Goal: Information Seeking & Learning: Learn about a topic

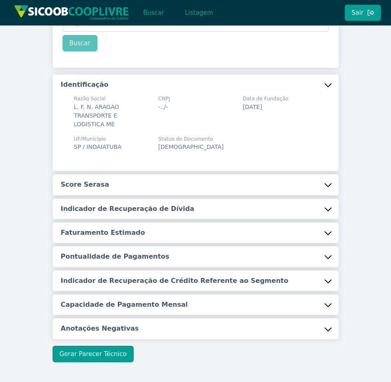
scroll to position [73, 0]
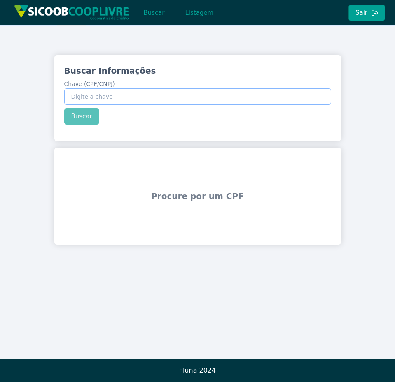
click at [259, 96] on input "Chave (CPF/CNPJ)" at bounding box center [197, 97] width 267 height 16
type input "123.456.789-09"
click at [87, 113] on button "Buscar" at bounding box center [81, 116] width 35 height 16
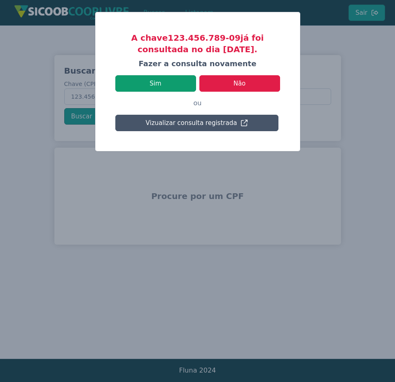
click at [166, 84] on button "Sim" at bounding box center [155, 83] width 81 height 16
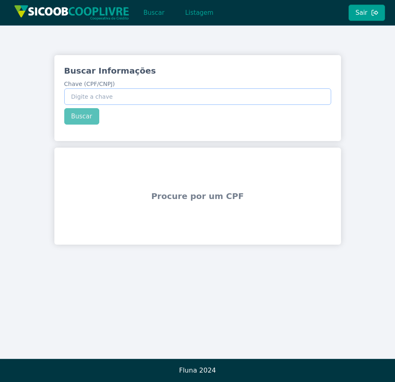
click at [103, 98] on input "Chave (CPF/CNPJ)" at bounding box center [197, 97] width 267 height 16
type input "123.456.789-09"
click at [82, 118] on button "Buscar" at bounding box center [81, 116] width 35 height 16
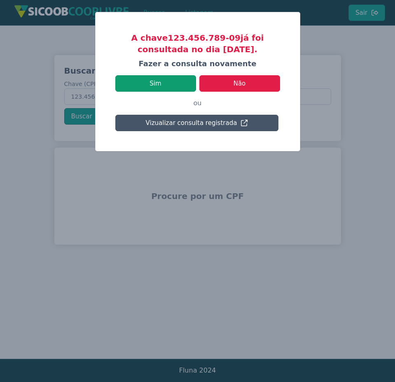
click at [179, 82] on button "Sim" at bounding box center [155, 83] width 81 height 16
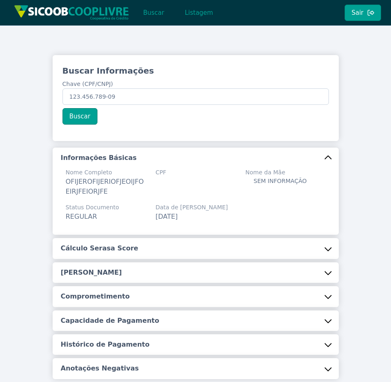
click at [330, 249] on button "Cálculo Serasa Score" at bounding box center [196, 248] width 287 height 21
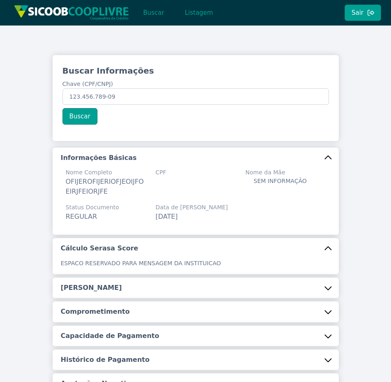
click at [271, 290] on button "Renda Estimada" at bounding box center [196, 288] width 287 height 21
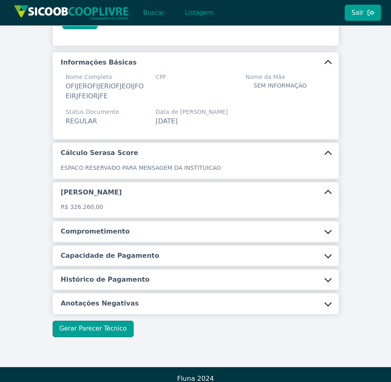
scroll to position [99, 0]
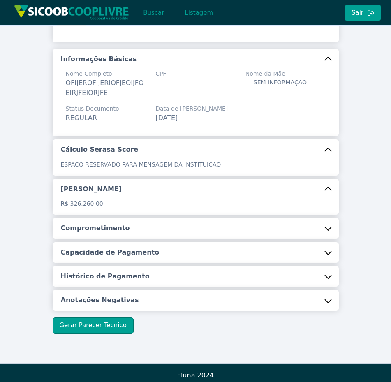
click at [276, 221] on button "Comprometimento" at bounding box center [196, 228] width 287 height 21
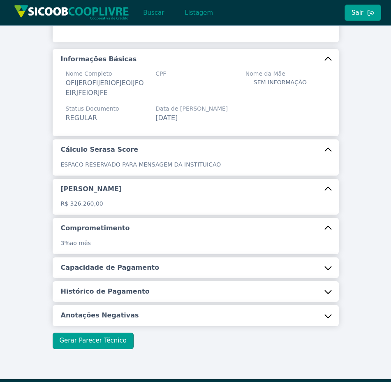
click at [275, 267] on button "Capacidade de Pagamento" at bounding box center [196, 268] width 287 height 21
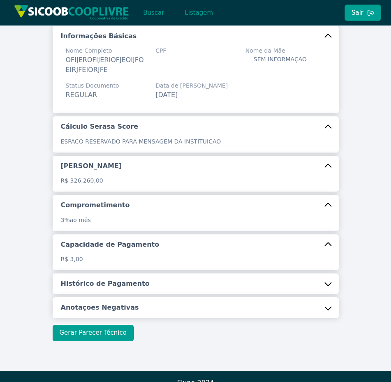
scroll to position [134, 0]
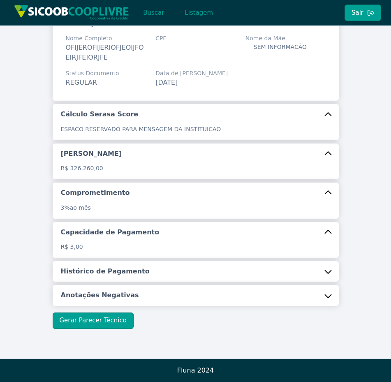
click at [267, 279] on button "Histórico de Pagamento" at bounding box center [196, 271] width 287 height 21
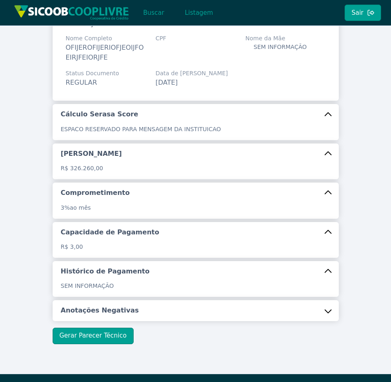
click at [252, 306] on button "Anotações Negativas" at bounding box center [196, 310] width 287 height 21
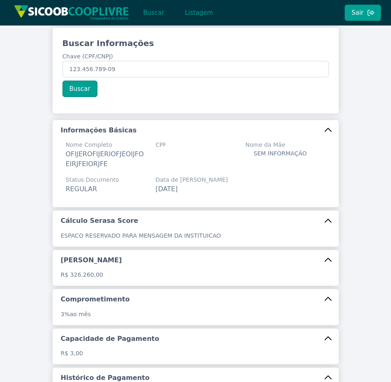
scroll to position [0, 0]
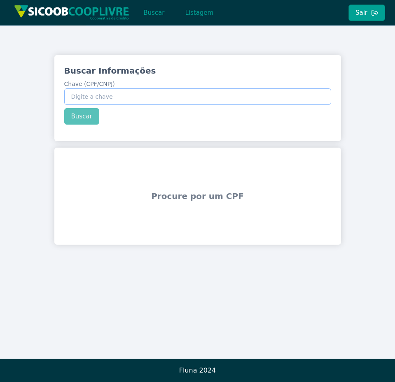
click at [104, 96] on input "Chave (CPF/CNPJ)" at bounding box center [197, 97] width 267 height 16
type input "123.456.789-09"
click at [71, 114] on button "Buscar" at bounding box center [81, 116] width 35 height 16
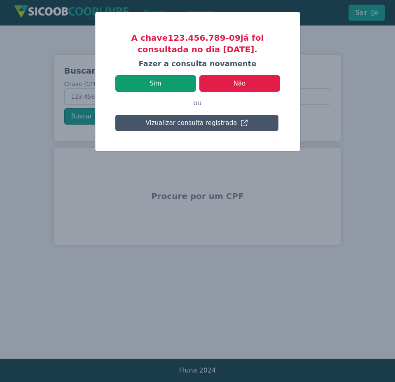
click at [177, 84] on button "Sim" at bounding box center [155, 83] width 81 height 16
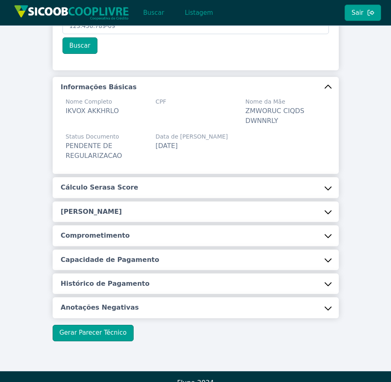
scroll to position [83, 0]
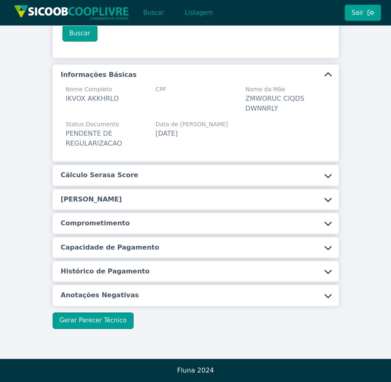
click at [211, 175] on button "Cálculo Serasa Score" at bounding box center [196, 175] width 287 height 21
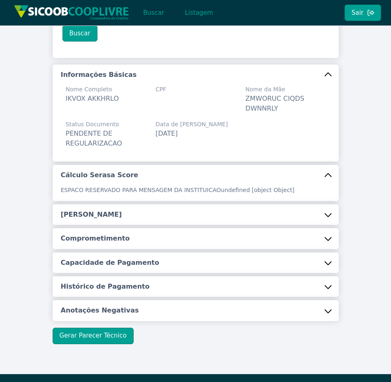
click at [231, 264] on button "Capacidade de Pagamento" at bounding box center [196, 263] width 287 height 21
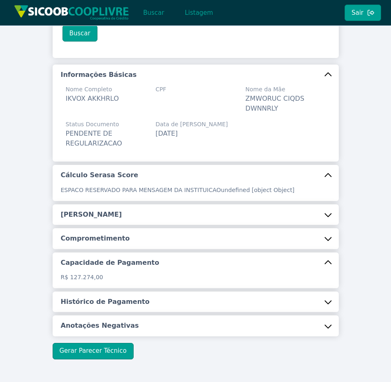
click at [245, 237] on button "Comprometimento" at bounding box center [196, 238] width 287 height 21
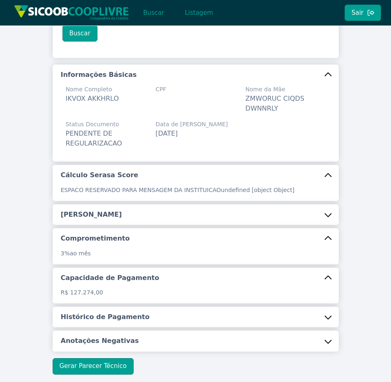
click at [247, 217] on button "Renda Estimada" at bounding box center [196, 215] width 287 height 21
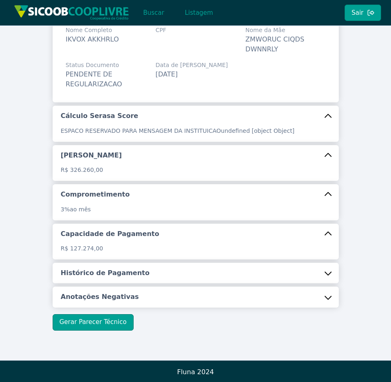
scroll to position [144, 0]
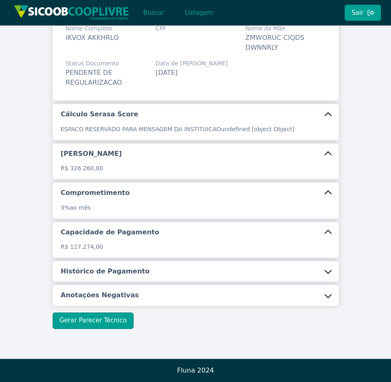
click at [287, 277] on button "Histórico de Pagamento" at bounding box center [196, 271] width 287 height 21
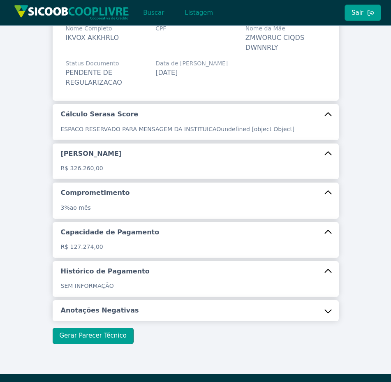
click at [282, 307] on button "Anotações Negativas" at bounding box center [196, 310] width 287 height 21
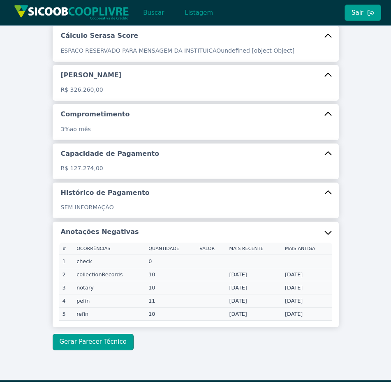
scroll to position [242, 0]
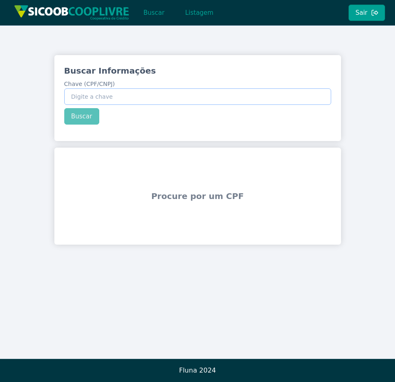
click at [197, 96] on input "Chave (CPF/CNPJ)" at bounding box center [197, 97] width 267 height 16
click at [119, 98] on input "Chave (CPF/CNPJ)" at bounding box center [197, 97] width 267 height 16
type input "123.456.789-09"
click at [89, 115] on button "Buscar" at bounding box center [81, 116] width 35 height 16
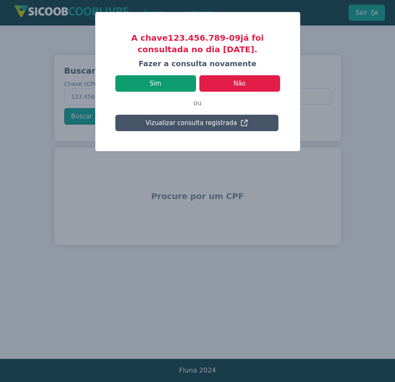
click at [139, 82] on button "Sim" at bounding box center [155, 83] width 81 height 16
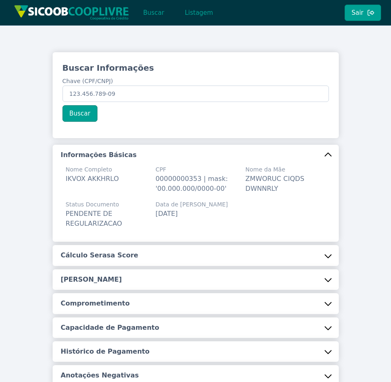
scroll to position [49, 0]
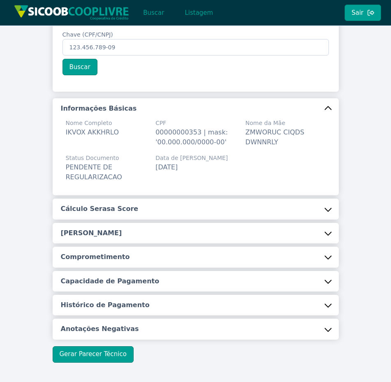
click at [250, 207] on button "Cálculo Serasa Score" at bounding box center [196, 209] width 287 height 21
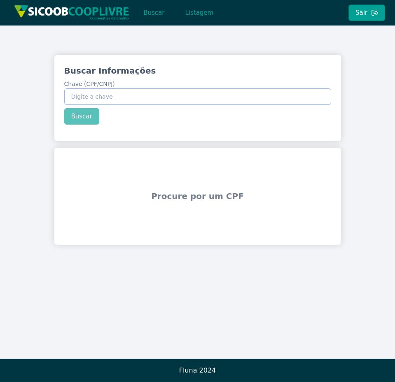
click at [87, 100] on input "Chave (CPF/CNPJ)" at bounding box center [197, 97] width 267 height 16
type input "123.456.789-09"
click at [85, 113] on button "Buscar" at bounding box center [81, 116] width 35 height 16
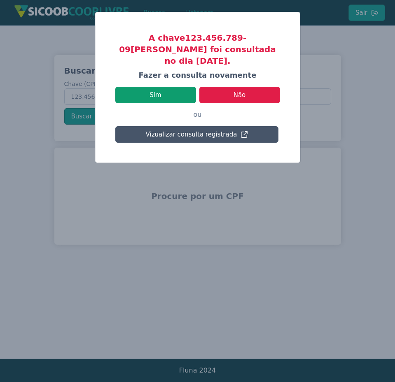
click at [185, 87] on button "Sim" at bounding box center [155, 95] width 81 height 16
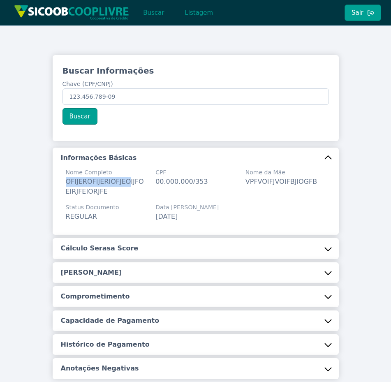
drag, startPoint x: 67, startPoint y: 182, endPoint x: 131, endPoint y: 182, distance: 64.2
click at [131, 182] on span "OFIJEROFIJERIOFJEOIJFOEIRJFEIORJFE" at bounding box center [105, 187] width 78 height 18
copy span "OFIJEROFIJERIOFJEO"
click at [89, 122] on button "Buscar" at bounding box center [80, 116] width 35 height 16
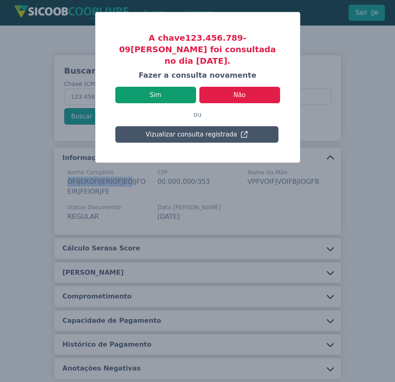
click at [177, 87] on button "Sim" at bounding box center [155, 95] width 81 height 16
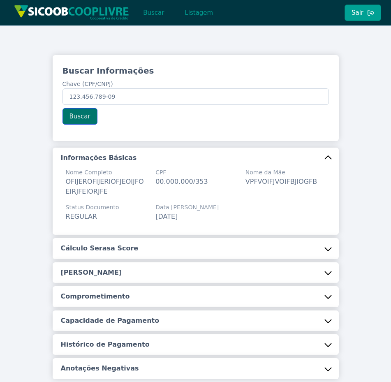
click at [88, 114] on button "Buscar" at bounding box center [80, 116] width 35 height 16
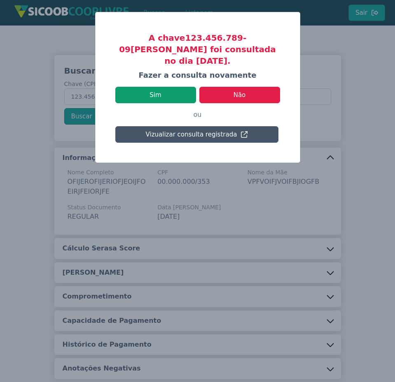
click at [175, 87] on button "Sim" at bounding box center [155, 95] width 81 height 16
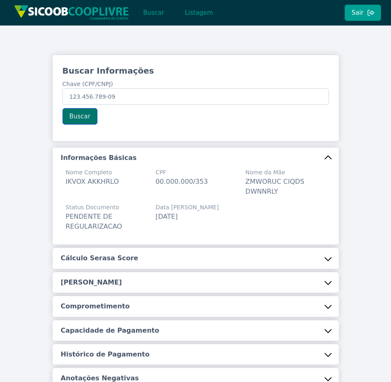
click at [92, 114] on button "Buscar" at bounding box center [80, 116] width 35 height 16
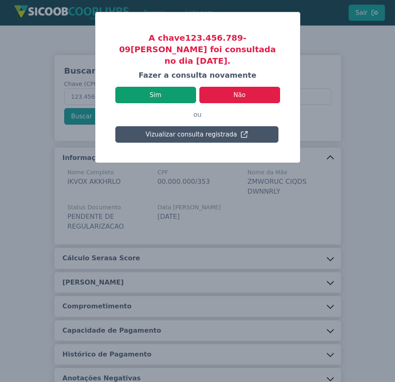
click at [170, 87] on button "Sim" at bounding box center [155, 95] width 81 height 16
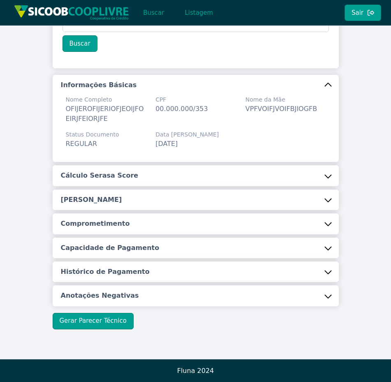
scroll to position [73, 0]
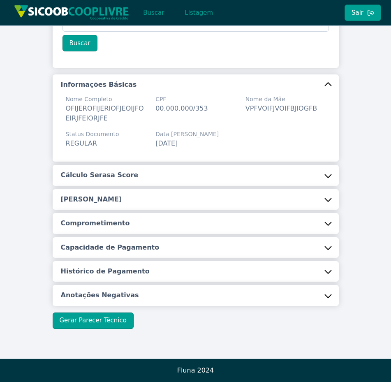
click at [254, 182] on button "Cálculo Serasa Score" at bounding box center [196, 175] width 287 height 21
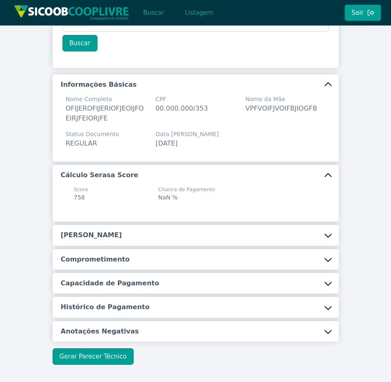
click at [254, 182] on button "Cálculo Serasa Score" at bounding box center [196, 175] width 287 height 21
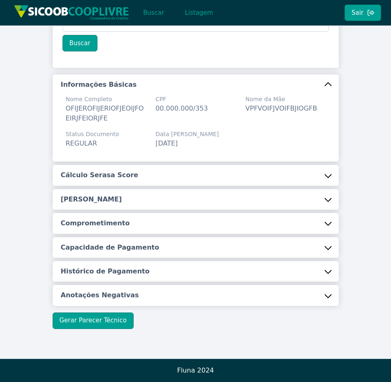
click at [263, 199] on button "[PERSON_NAME]" at bounding box center [196, 199] width 287 height 21
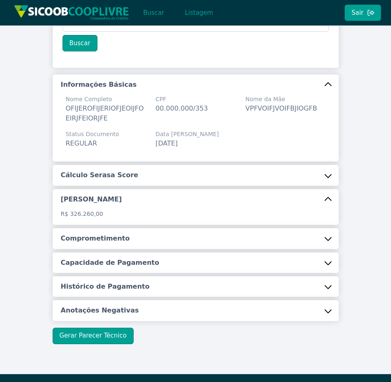
click at [263, 199] on button "[PERSON_NAME]" at bounding box center [196, 199] width 287 height 21
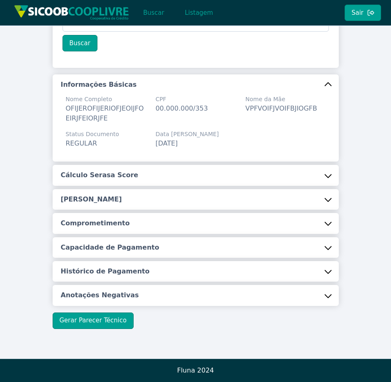
click at [270, 217] on button "Comprometimento" at bounding box center [196, 223] width 287 height 21
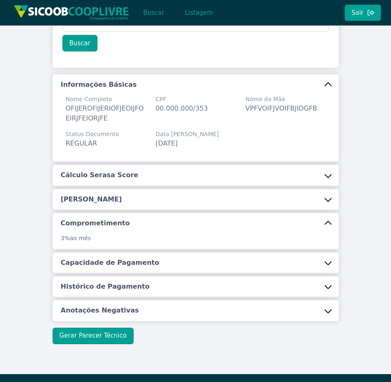
click at [270, 217] on button "Comprometimento" at bounding box center [196, 223] width 287 height 21
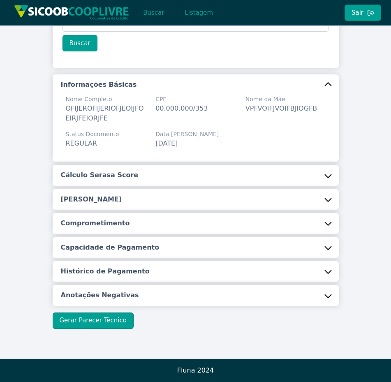
click at [266, 240] on button "Capacidade de Pagamento" at bounding box center [196, 248] width 287 height 21
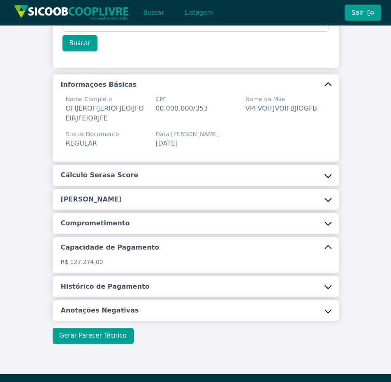
click at [266, 240] on button "Capacidade de Pagamento" at bounding box center [196, 248] width 287 height 21
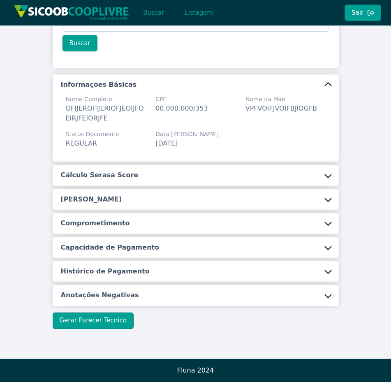
click at [270, 263] on button "Histórico de Pagamento" at bounding box center [196, 271] width 287 height 21
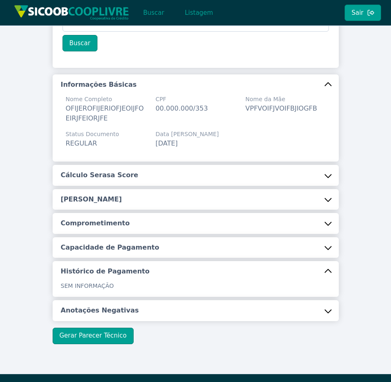
click at [270, 263] on button "Histórico de Pagamento" at bounding box center [196, 271] width 287 height 21
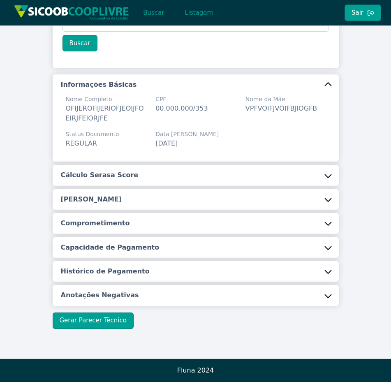
click at [262, 294] on button "Anotações Negativas" at bounding box center [196, 295] width 287 height 21
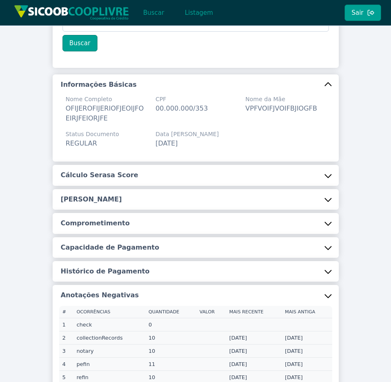
click at [262, 294] on button "Anotações Negativas" at bounding box center [196, 295] width 287 height 21
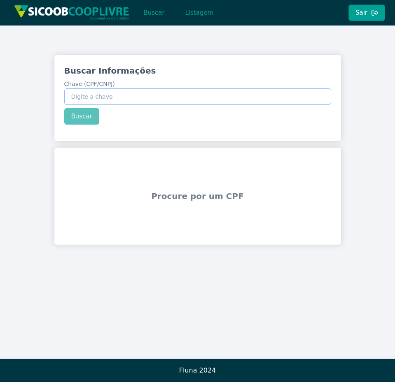
click at [184, 102] on input "Chave (CPF/CNPJ)" at bounding box center [197, 97] width 267 height 16
type input "123.456.789-09"
click at [83, 119] on button "Buscar" at bounding box center [81, 116] width 35 height 16
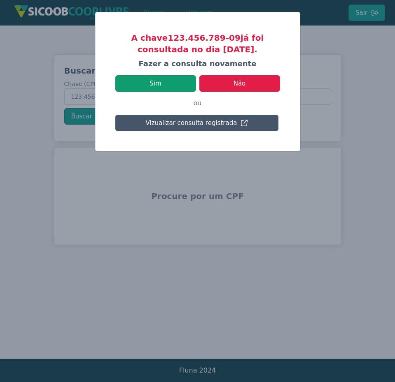
click at [139, 82] on button "Sim" at bounding box center [155, 83] width 81 height 16
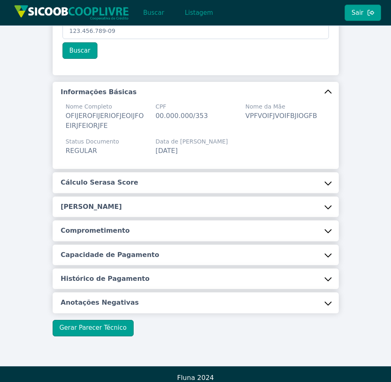
scroll to position [73, 0]
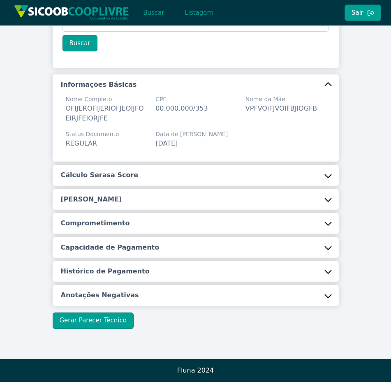
click at [288, 250] on button "Capacidade de Pagamento" at bounding box center [196, 248] width 287 height 21
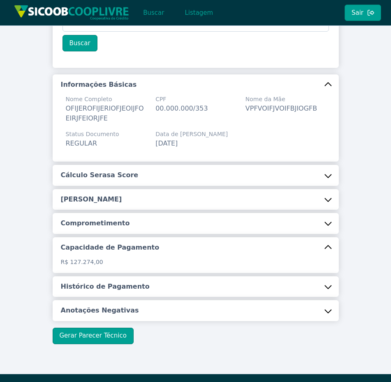
click at [285, 219] on button "Comprometimento" at bounding box center [196, 223] width 287 height 21
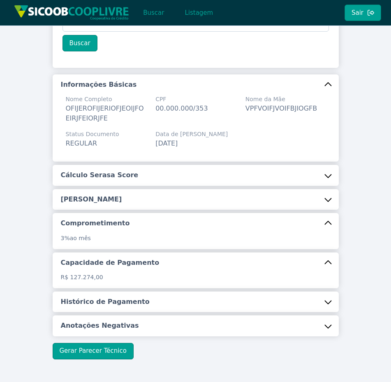
click at [286, 200] on button "[PERSON_NAME]" at bounding box center [196, 199] width 287 height 21
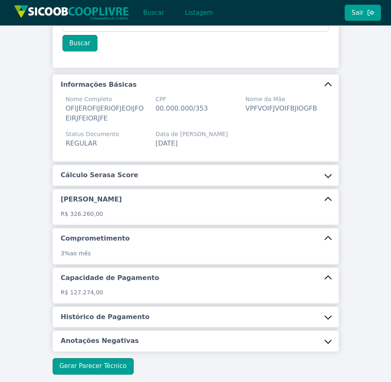
click at [256, 168] on button "Cálculo Serasa Score" at bounding box center [196, 175] width 287 height 21
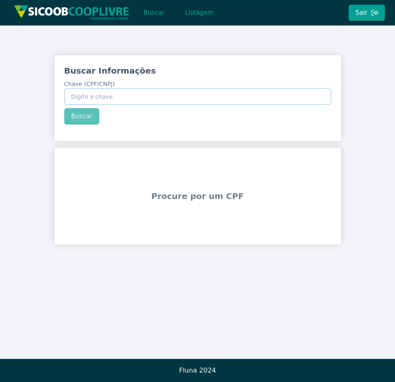
click at [126, 100] on input "Chave (CPF/CNPJ)" at bounding box center [197, 97] width 267 height 16
type input "123.456.789-09"
click at [93, 115] on button "Buscar" at bounding box center [81, 116] width 35 height 16
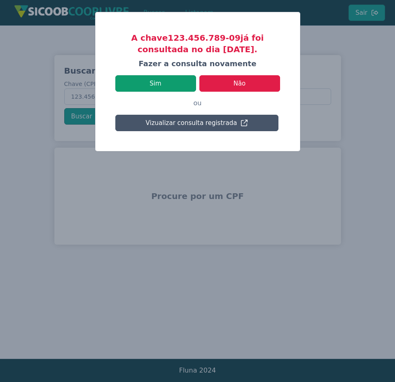
click at [173, 89] on button "Sim" at bounding box center [155, 83] width 81 height 16
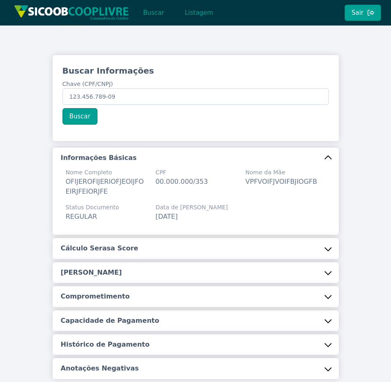
click at [248, 247] on button "Cálculo Serasa Score" at bounding box center [196, 248] width 287 height 21
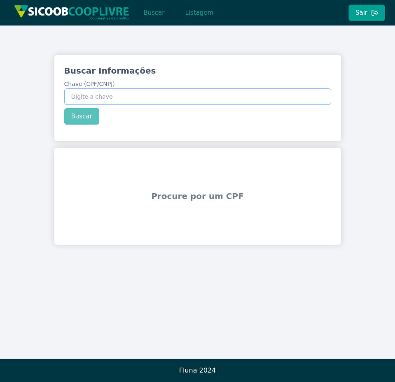
click at [200, 101] on input "Chave (CPF/CNPJ)" at bounding box center [197, 97] width 267 height 16
type input "123.456.789-09"
click at [86, 114] on button "Buscar" at bounding box center [81, 116] width 35 height 16
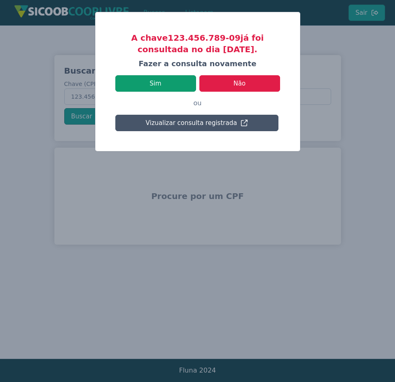
click at [170, 88] on button "Sim" at bounding box center [155, 83] width 81 height 16
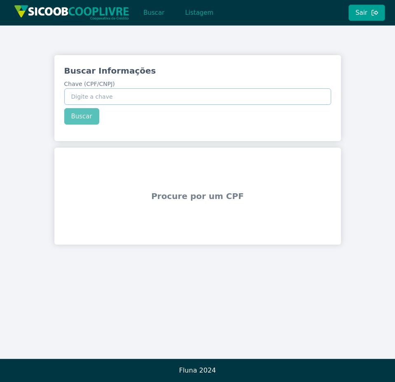
click at [92, 92] on input "Chave (CPF/CNPJ)" at bounding box center [197, 97] width 267 height 16
type input "123.456.789-09"
click at [92, 114] on button "Buscar" at bounding box center [81, 116] width 35 height 16
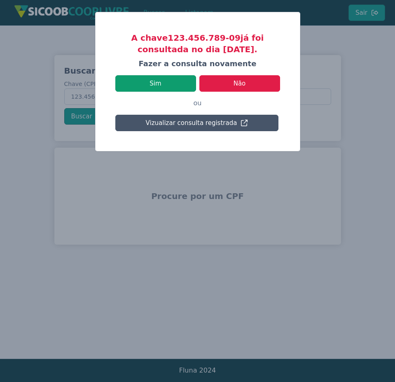
click at [164, 85] on button "Sim" at bounding box center [155, 83] width 81 height 16
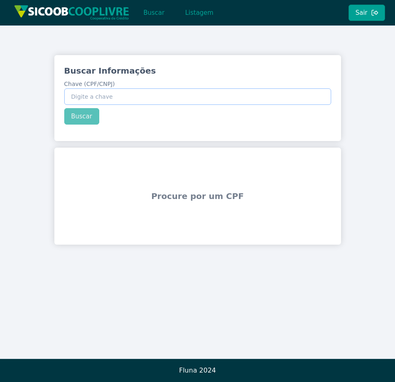
click at [290, 94] on input "Chave (CPF/CNPJ)" at bounding box center [197, 97] width 267 height 16
type input "123.456.789-09"
click at [89, 118] on button "Buscar" at bounding box center [81, 116] width 35 height 16
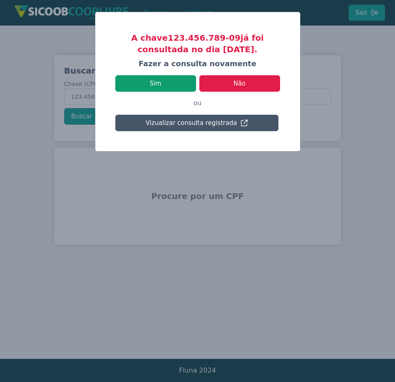
click at [170, 89] on button "Sim" at bounding box center [155, 83] width 81 height 16
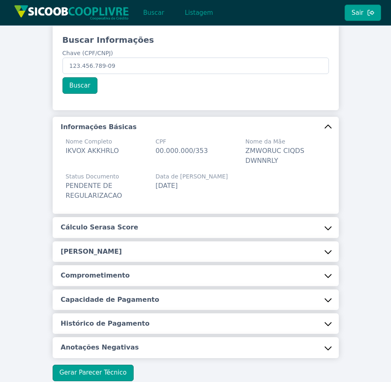
scroll to position [49, 0]
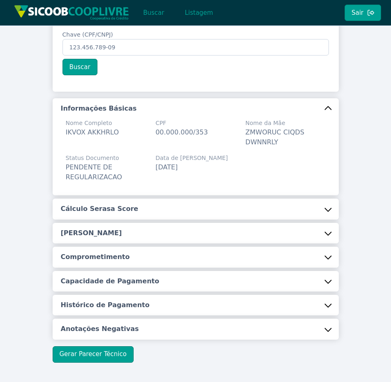
click at [297, 289] on button "Capacidade de Pagamento" at bounding box center [196, 281] width 287 height 21
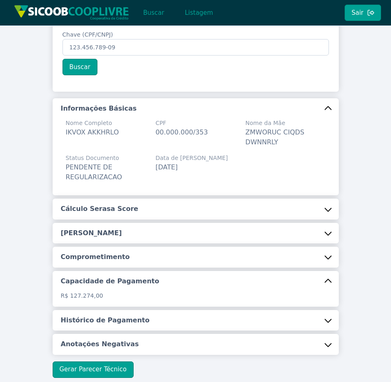
click at [305, 205] on button "Cálculo Serasa Score" at bounding box center [196, 209] width 287 height 21
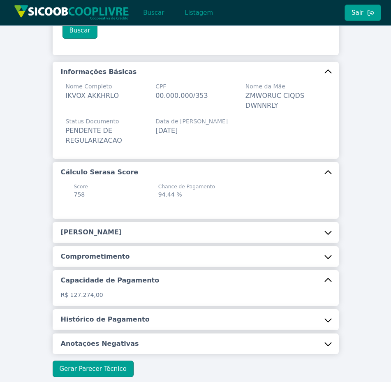
scroll to position [134, 0]
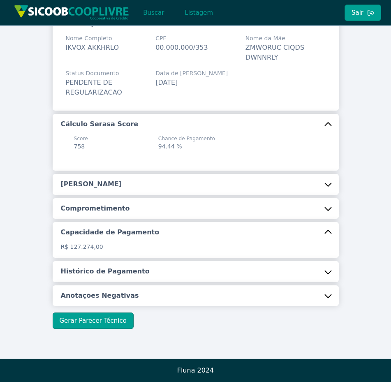
click at [301, 299] on button "Anotações Negativas" at bounding box center [196, 296] width 287 height 21
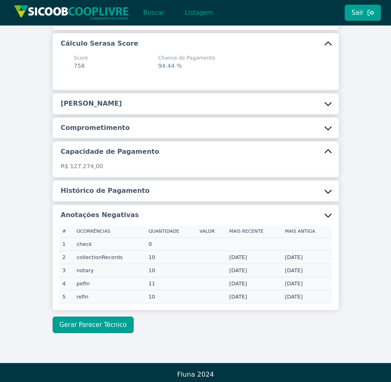
scroll to position [217, 0]
